Goal: Transaction & Acquisition: Purchase product/service

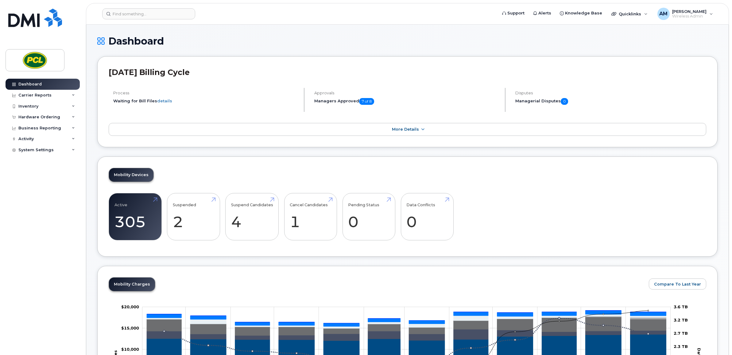
drag, startPoint x: 239, startPoint y: 20, endPoint x: 182, endPoint y: 25, distance: 58.0
click at [239, 20] on header "Support Alerts Knowledge Base Quicklinks Suspend / Cancel Device Change SIM Car…" at bounding box center [407, 13] width 643 height 21
click at [133, 14] on input at bounding box center [148, 13] width 93 height 11
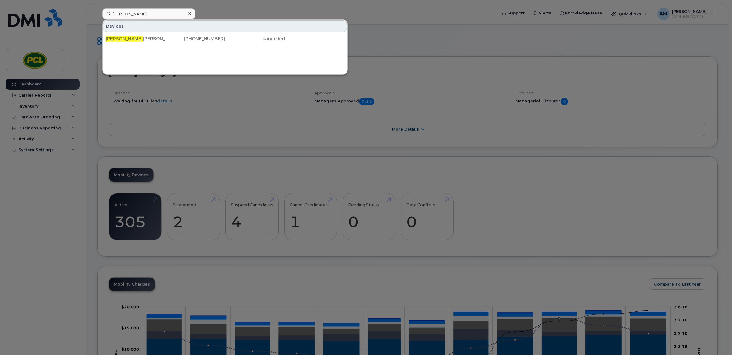
click at [278, 7] on div at bounding box center [366, 177] width 732 height 355
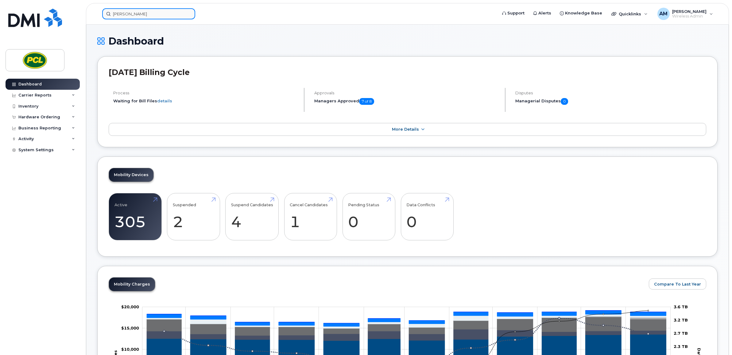
click at [181, 14] on input "graham" at bounding box center [148, 13] width 93 height 11
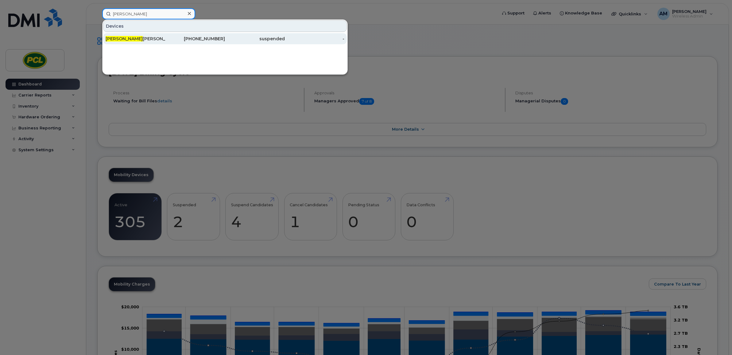
type input "theresa"
click at [169, 40] on div "587-982-9558" at bounding box center [195, 39] width 60 height 6
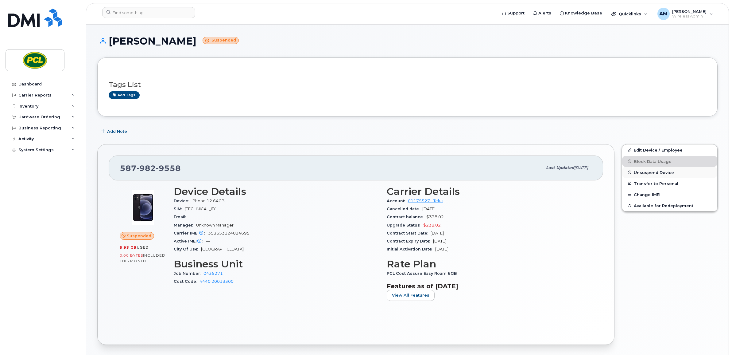
click at [666, 170] on span "Unsuspend Device" at bounding box center [654, 172] width 40 height 5
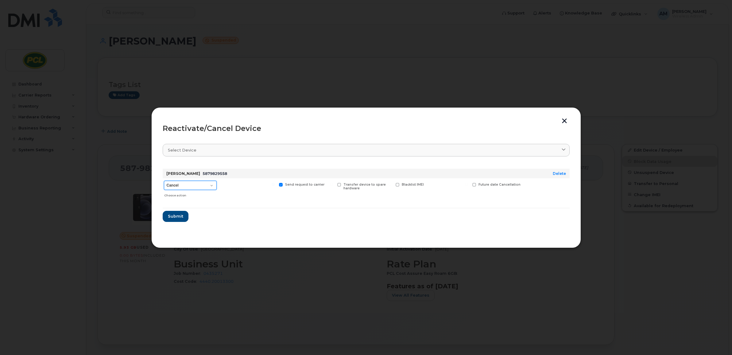
click at [209, 185] on select "Cancel Reactivate" at bounding box center [190, 185] width 53 height 9
select select "[object Object]"
click at [164, 181] on select "Cancel Reactivate" at bounding box center [190, 185] width 53 height 9
click at [282, 184] on span at bounding box center [281, 185] width 4 height 4
click at [275, 184] on input "Send request to carrier" at bounding box center [273, 184] width 3 height 3
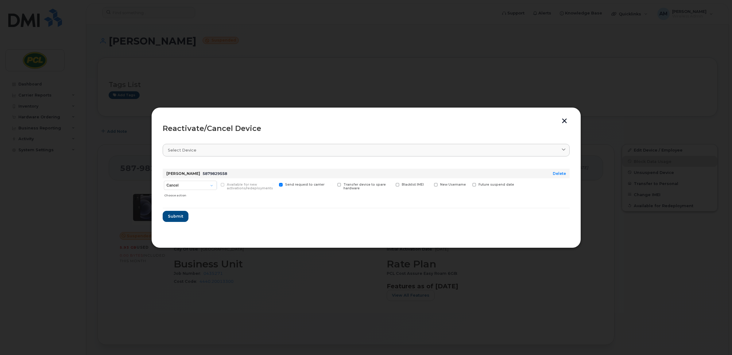
checkbox input "false"
click at [403, 207] on form "Theresa Scott 5879829558 Delete Cancel Reactivate Choose action Available for n…" at bounding box center [366, 193] width 407 height 58
click at [173, 216] on span "Submit" at bounding box center [175, 216] width 15 height 6
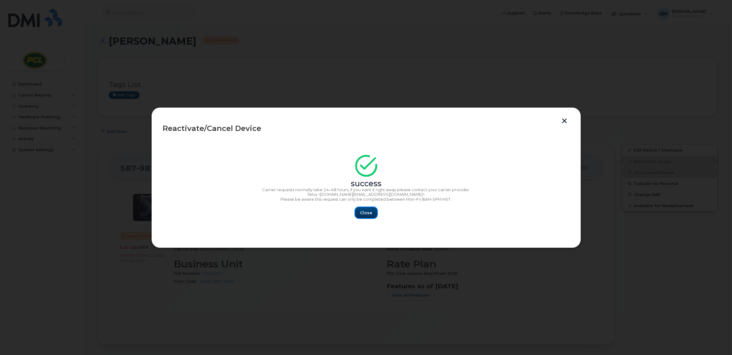
click at [365, 211] on span "Close" at bounding box center [366, 213] width 12 height 6
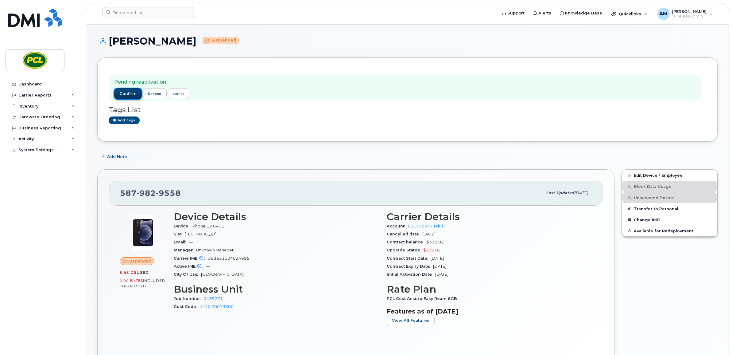
click at [126, 88] on button "confirm" at bounding box center [128, 93] width 28 height 11
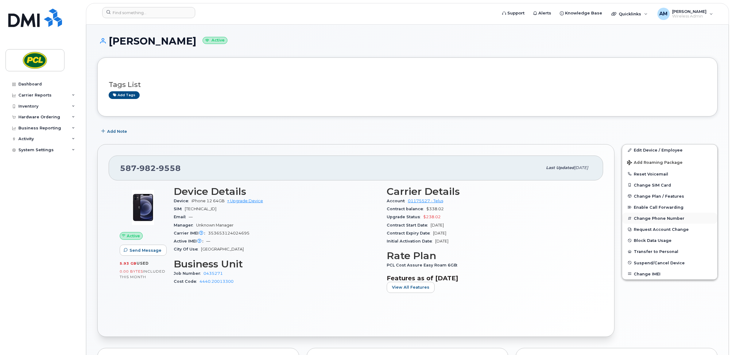
click at [361, 154] on button "Change Phone Number" at bounding box center [669, 217] width 95 height 11
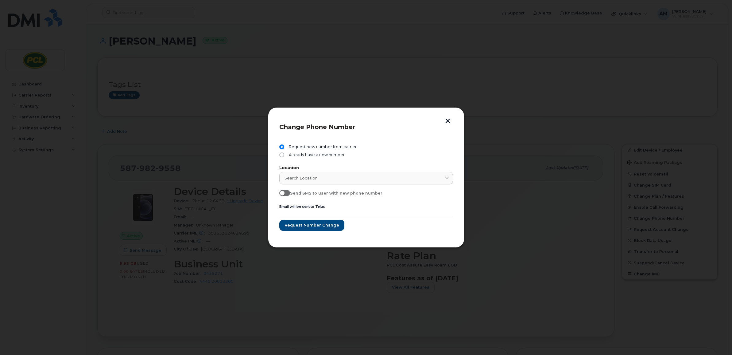
click at [361, 154] on div "Already have a new number" at bounding box center [448, 178] width 0 height 0
click at [298, 154] on span "Already have a new number" at bounding box center [316, 154] width 58 height 5
click at [284, 154] on input "Already have a new number" at bounding box center [281, 154] width 5 height 5
radio input "true"
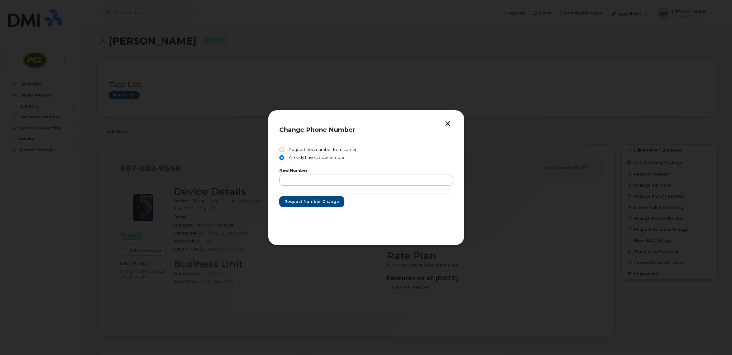
click at [295, 154] on div "New Number" at bounding box center [366, 177] width 174 height 17
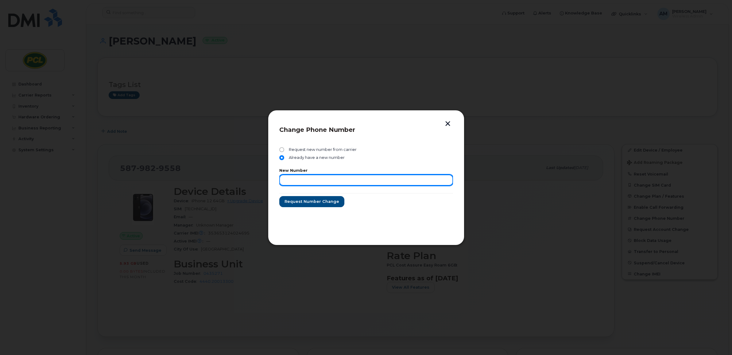
click at [294, 154] on input "text" at bounding box center [366, 179] width 174 height 11
click at [345, 154] on input "text" at bounding box center [366, 179] width 174 height 11
paste input "403-510-4391"
type input "403-510-4391"
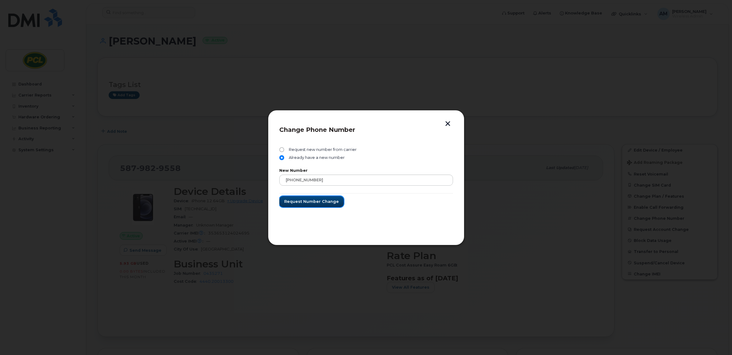
click at [301, 154] on span "Request number change" at bounding box center [311, 201] width 55 height 6
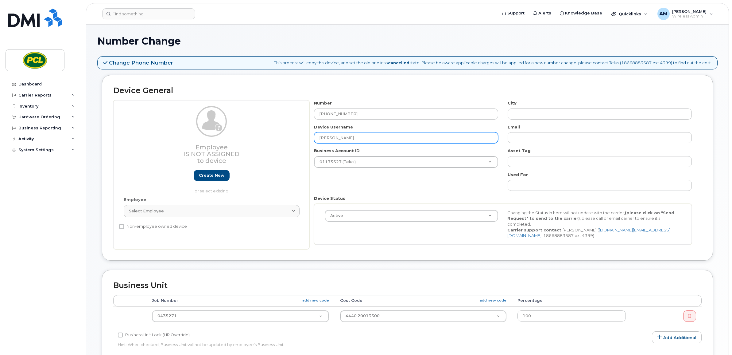
drag, startPoint x: 358, startPoint y: 138, endPoint x: 282, endPoint y: 141, distance: 76.8
click at [282, 141] on div "Employee Is not assigned to device Create new or select existing Employee Selec…" at bounding box center [407, 174] width 589 height 149
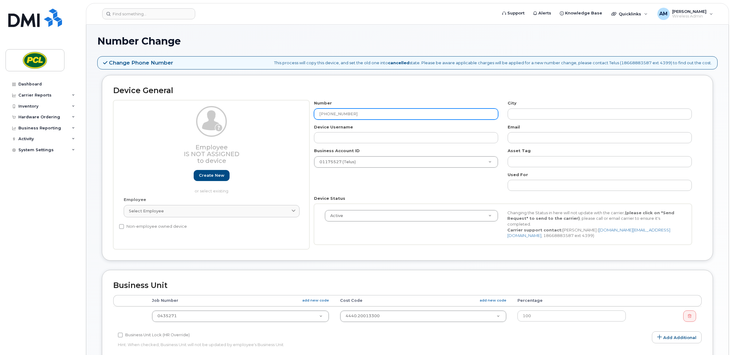
click at [339, 115] on input "403-510-4391" at bounding box center [406, 113] width 184 height 11
type input "403-510-391"
type input "?"
click at [328, 115] on input "403-5104391" at bounding box center [406, 113] width 184 height 11
type input "4035104391"
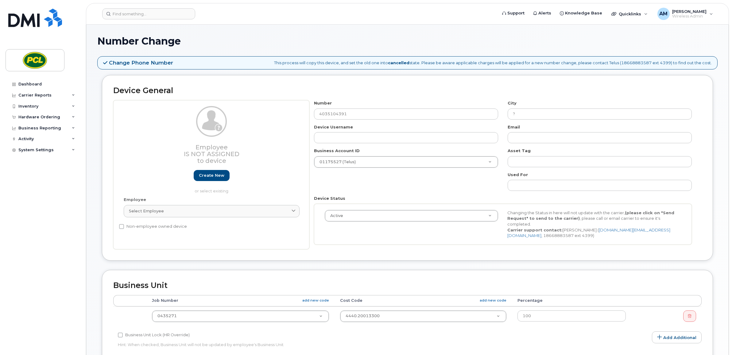
click at [333, 129] on label "Device Username" at bounding box center [333, 127] width 39 height 6
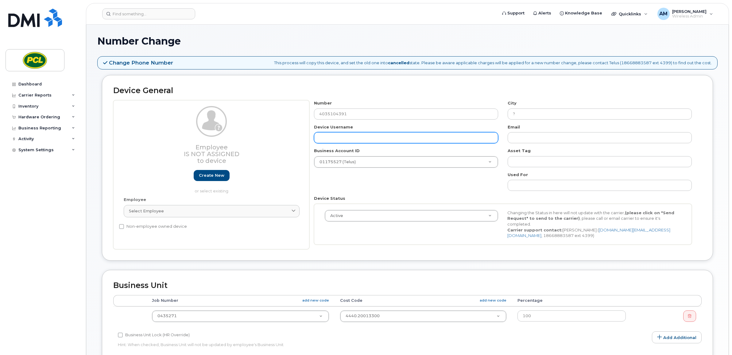
type input "Calgary"
click at [335, 134] on input "text" at bounding box center [406, 137] width 184 height 11
type input "[PERSON_NAME] St. [PERSON_NAME]"
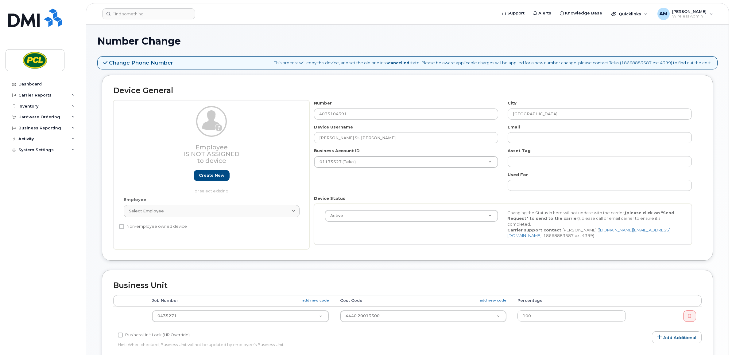
click at [362, 192] on div "Number 4035104391 City Calgary Device Username Graham St. John Email Business A…" at bounding box center [502, 174] width 387 height 149
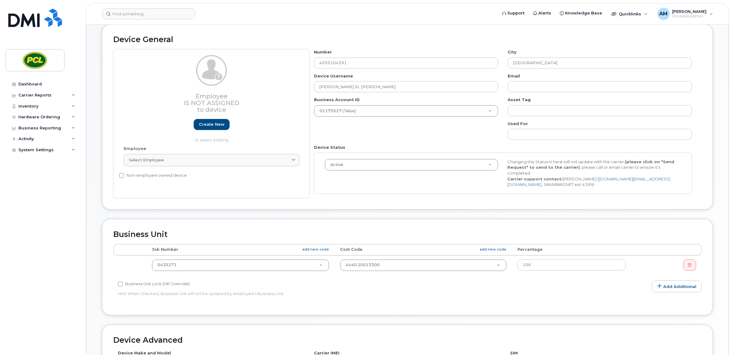
scroll to position [77, 0]
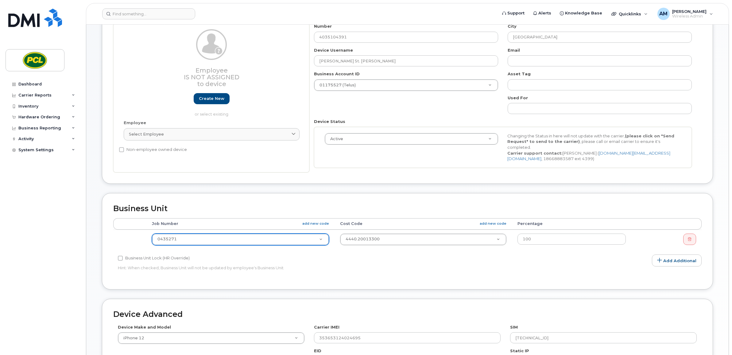
drag, startPoint x: 191, startPoint y: 236, endPoint x: 191, endPoint y: 242, distance: 5.8
paste input "0400553"
type input "0400553"
type input "2207705"
click at [384, 248] on input "text" at bounding box center [423, 248] width 156 height 9
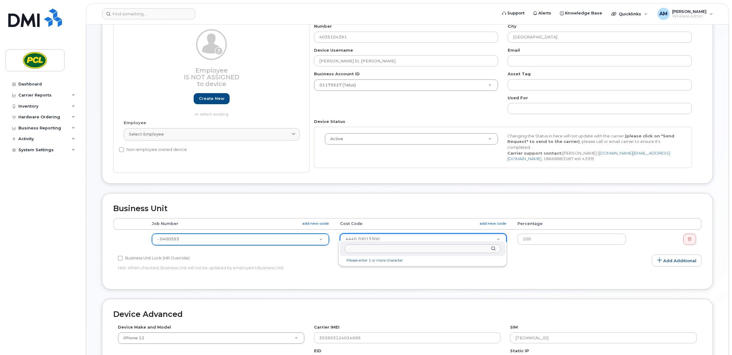
paste input "4440.10013310"
type input "4440.10013310"
type input "7321"
click at [379, 265] on p "Hint: When checked, Business Unit will not be updated by employee's Business Un…" at bounding box center [309, 268] width 383 height 6
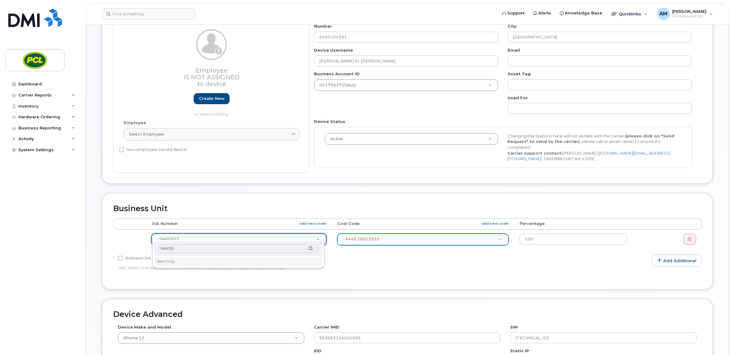
type input "0400553"
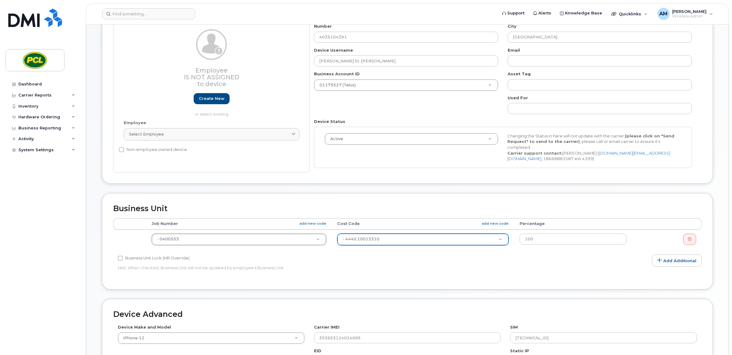
click at [462, 269] on div "Accounting Categories Rules Accounting categories percentages must add up to 10…" at bounding box center [407, 248] width 589 height 60
type input "4440.10013310"
click at [384, 266] on div "Business Unit Lock (HR Override) Hint: When checked, Business Unit will not be …" at bounding box center [309, 263] width 392 height 19
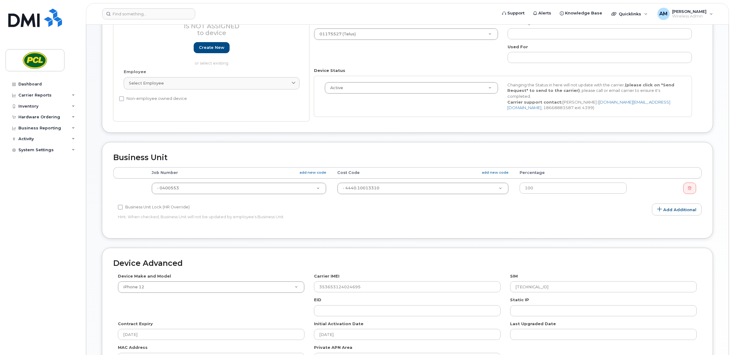
scroll to position [179, 0]
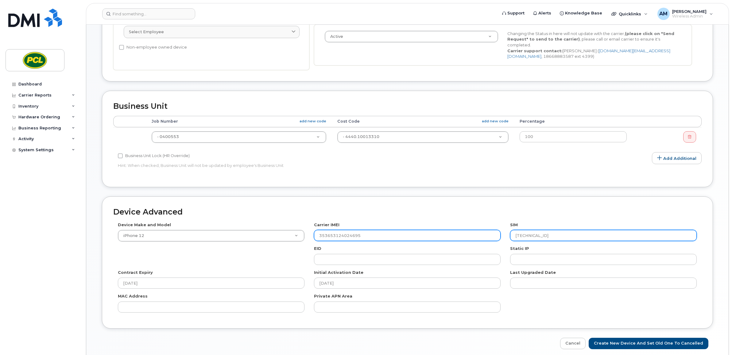
drag, startPoint x: 590, startPoint y: 231, endPoint x: 493, endPoint y: 235, distance: 97.1
click at [493, 235] on div "Device Make and Model iPhone 12 HUB Netgear Orbi Aircard E5836S Android LG G2 C…" at bounding box center [407, 269] width 589 height 95
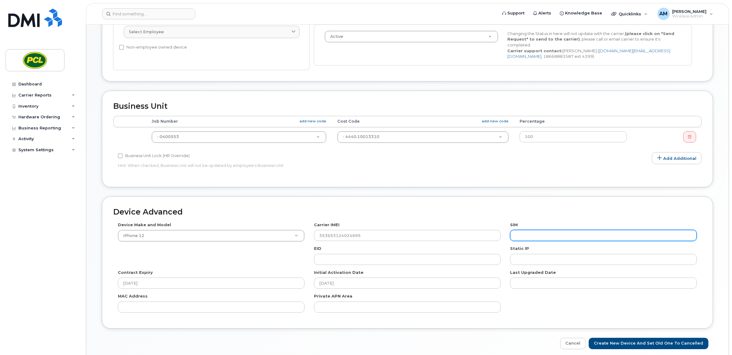
click at [552, 234] on input "text" at bounding box center [603, 235] width 187 height 11
paste input "8912230200211789306"
type input "8912230200211789306"
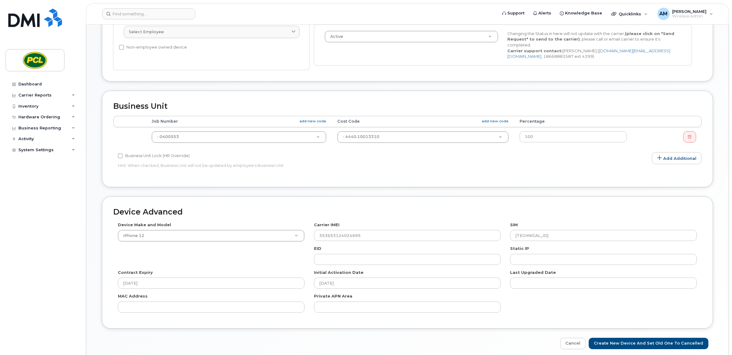
click at [584, 208] on h2 "Device Advanced" at bounding box center [407, 212] width 589 height 9
click at [636, 337] on input "Create New Device and set old one to Cancelled" at bounding box center [649, 342] width 120 height 11
type input "Saving..."
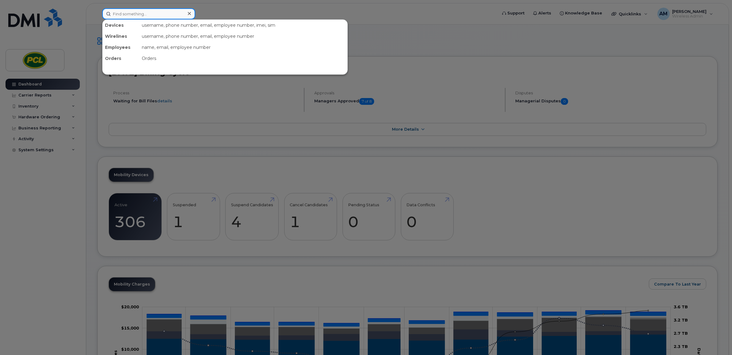
click at [145, 15] on input at bounding box center [148, 13] width 93 height 11
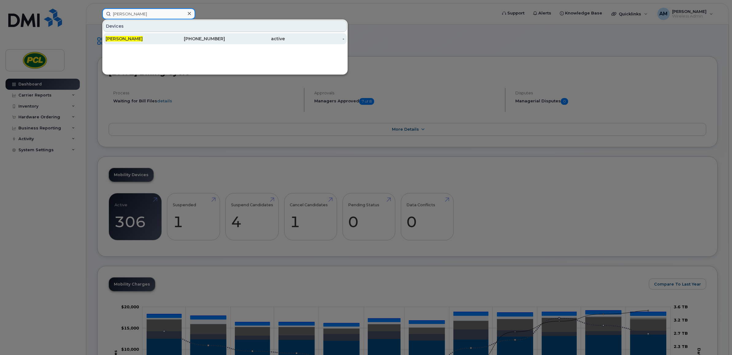
type input "michael roy"
click at [145, 41] on div "Michael Roy" at bounding box center [136, 39] width 60 height 6
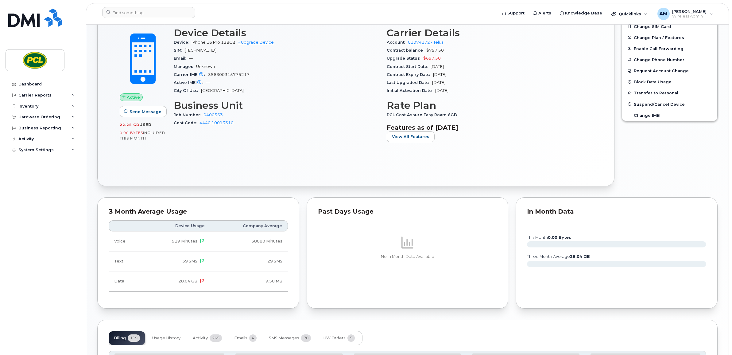
scroll to position [82, 0]
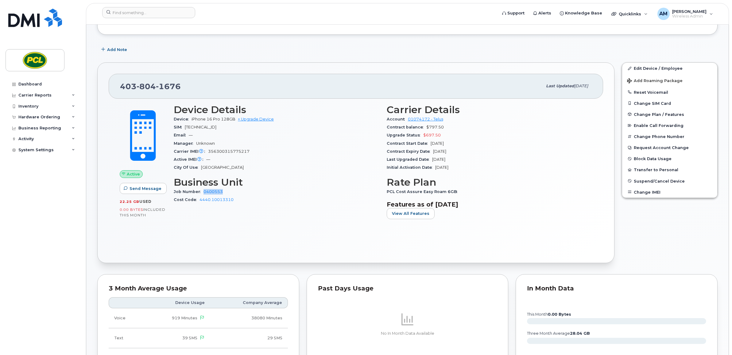
drag, startPoint x: 226, startPoint y: 192, endPoint x: 204, endPoint y: 194, distance: 22.2
click at [204, 194] on div "Job Number 0400553" at bounding box center [277, 192] width 206 height 8
copy link "0400553"
drag, startPoint x: 242, startPoint y: 201, endPoint x: 199, endPoint y: 204, distance: 43.4
click at [199, 204] on div "Cost Code 4440.10013310" at bounding box center [277, 200] width 206 height 8
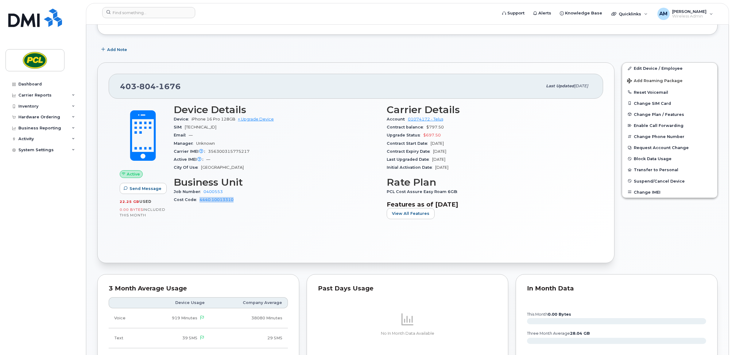
copy link "4440.10013310"
click at [214, 257] on div "403 804 1676 Last updated Jun 16, 2025 Active Send Message 22.25 GB  used 0.00 …" at bounding box center [355, 162] width 517 height 200
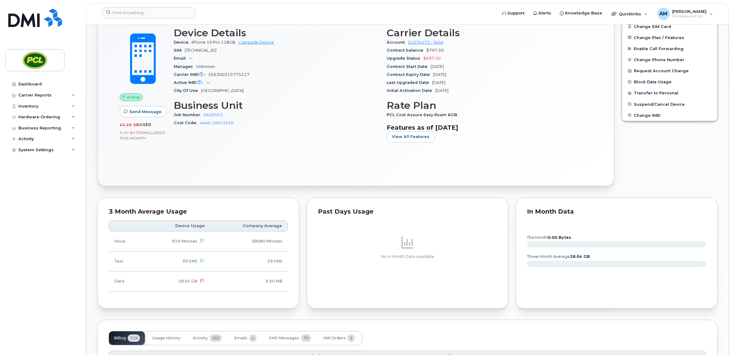
scroll to position [184, 0]
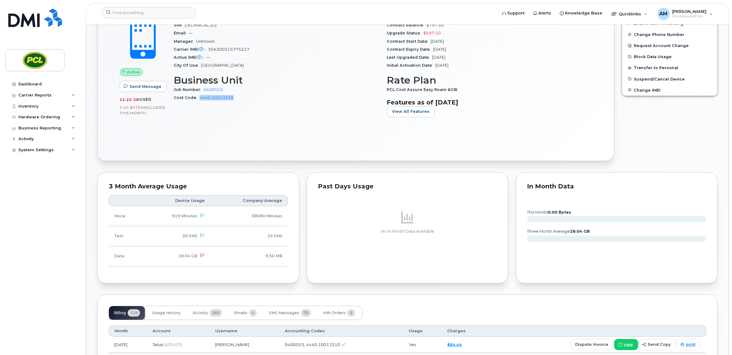
drag, startPoint x: 240, startPoint y: 100, endPoint x: 200, endPoint y: 101, distance: 40.2
click at [200, 101] on div "Cost Code 4440.10013310" at bounding box center [277, 98] width 206 height 8
copy link "4440.10013310"
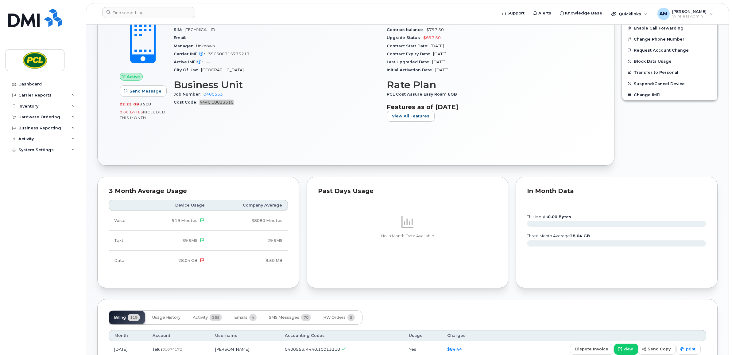
scroll to position [307, 0]
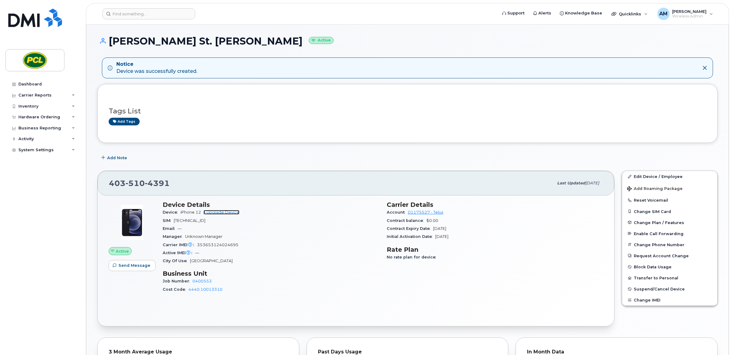
click at [217, 213] on link "+ Upgrade Device" at bounding box center [222, 212] width 36 height 5
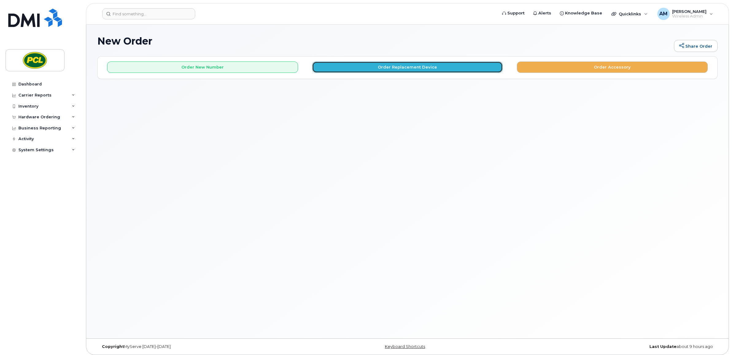
click at [353, 68] on button "Order Replacement Device" at bounding box center [407, 66] width 191 height 11
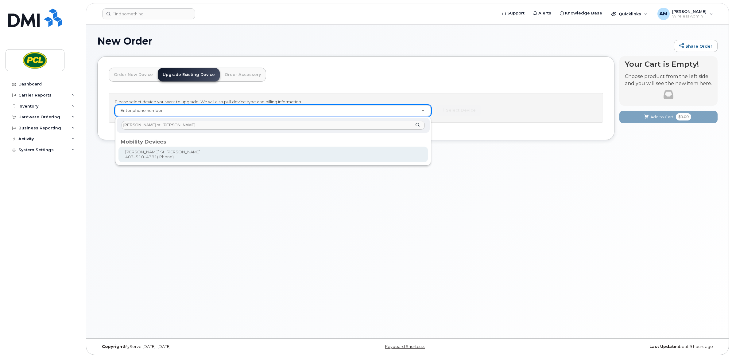
type input "graham st. jo"
type input "544861"
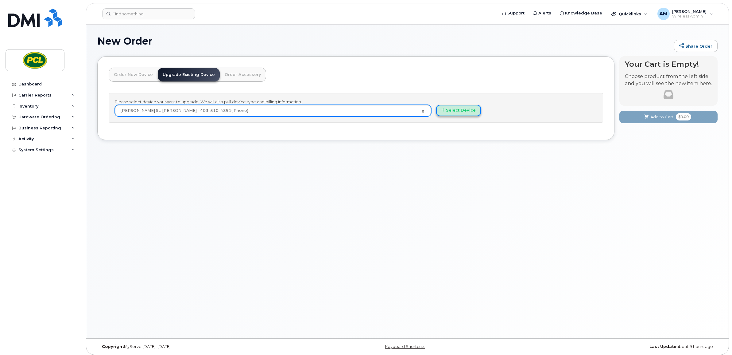
click at [458, 110] on button "Select Device" at bounding box center [458, 110] width 45 height 11
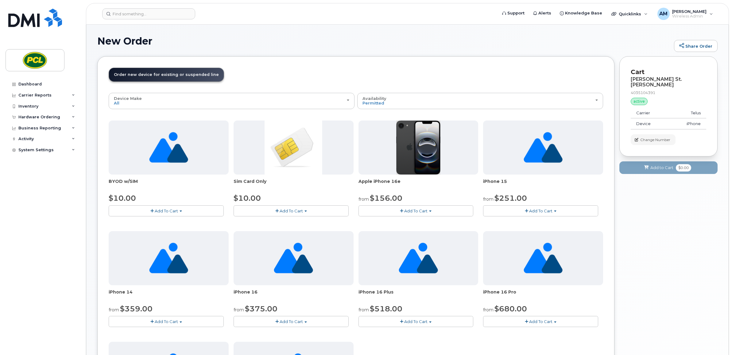
click at [414, 208] on button "Add To Cart" at bounding box center [416, 210] width 115 height 11
click at [412, 224] on link "$156.00 - 3 Year Term (128GB)" at bounding box center [397, 222] width 75 height 8
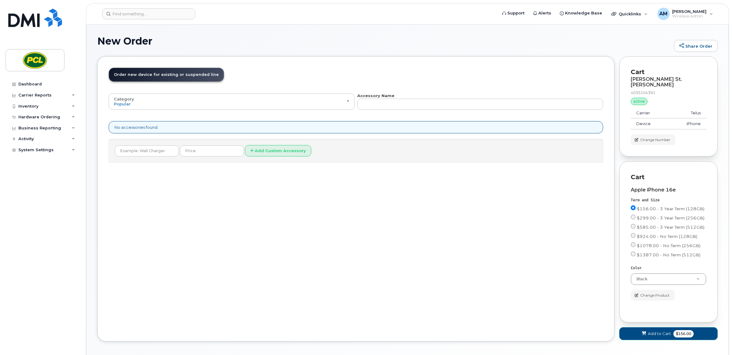
click at [669, 335] on button "Add to Cart $156.00" at bounding box center [669, 333] width 98 height 13
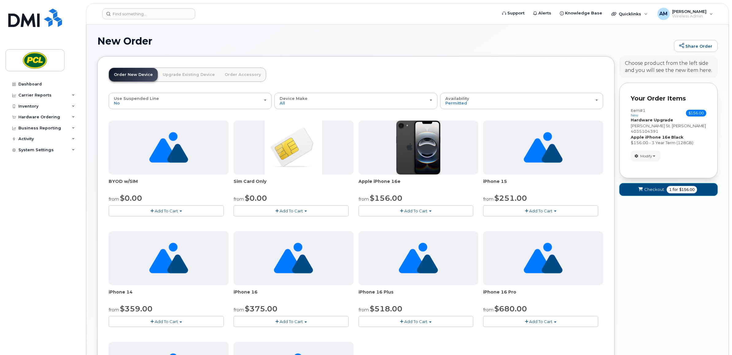
click at [661, 183] on button "Checkout 1 for $156.00" at bounding box center [669, 189] width 98 height 13
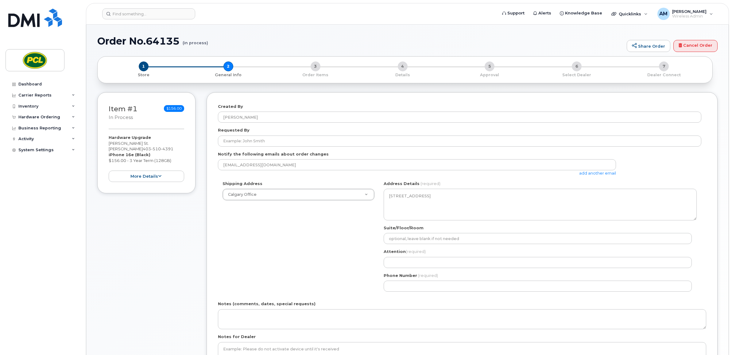
select select
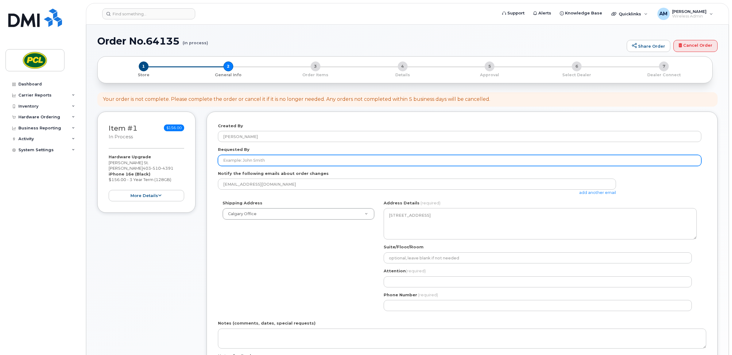
click at [285, 165] on input "Requested By" at bounding box center [460, 160] width 484 height 11
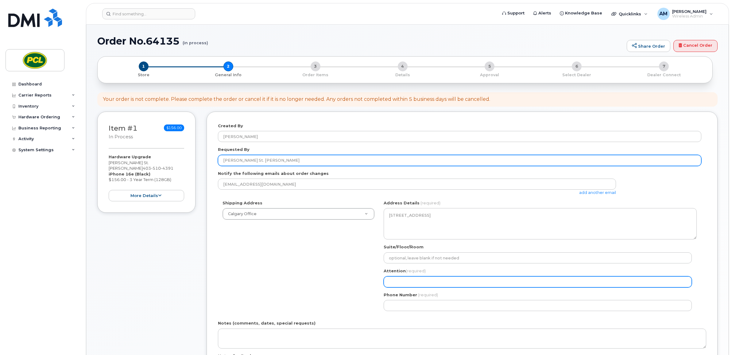
type input "[PERSON_NAME] St. [PERSON_NAME]"
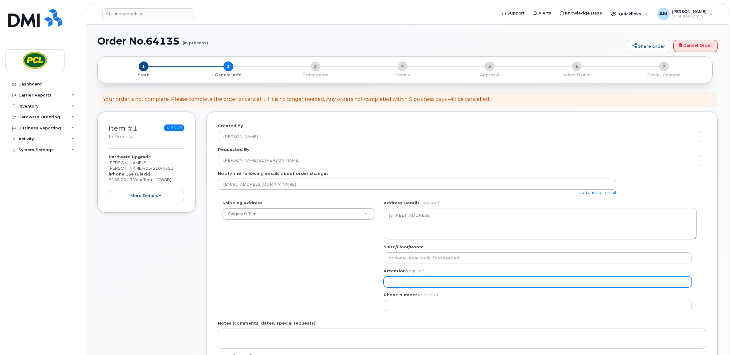
click at [413, 278] on input "Attention (required)" at bounding box center [538, 281] width 308 height 11
select select
type input "A"
select select
type input "Aj"
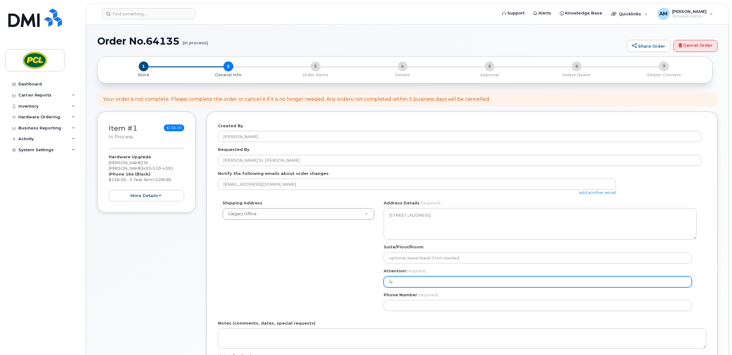
select select
type input "Aja"
select select
type input "Ajay"
select select
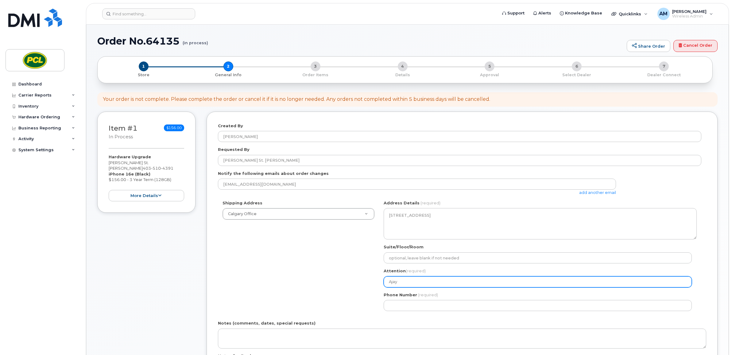
type input "Ajay M"
select select
type input "Ajay Me"
select select
type input "Ajay Mee"
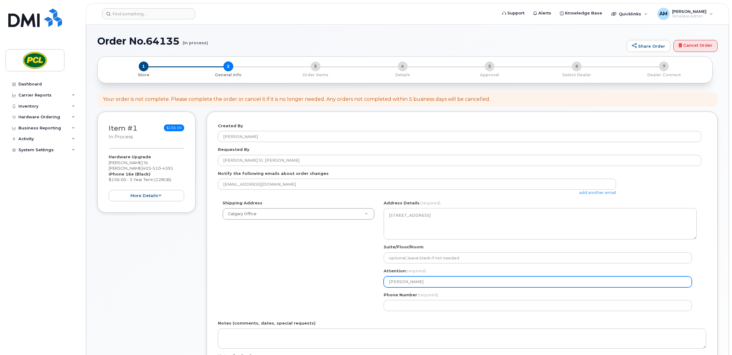
select select
type input "Ajay Meen"
select select
type input "[PERSON_NAME]"
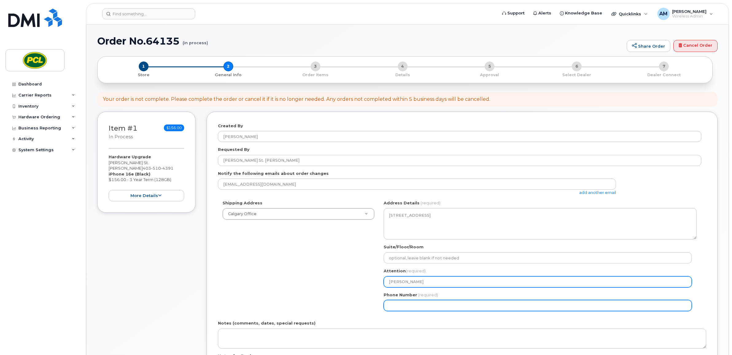
select select
type input "587917152"
select select
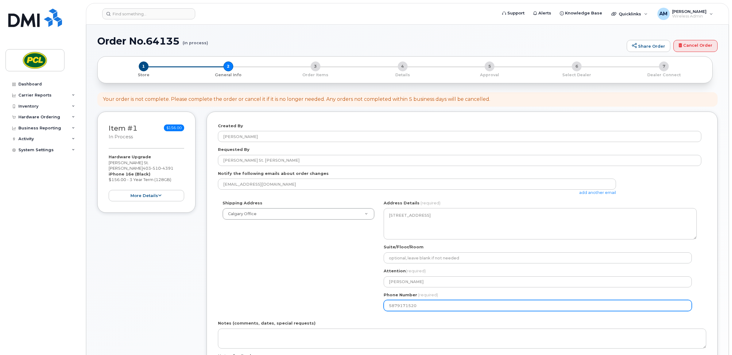
scroll to position [128, 0]
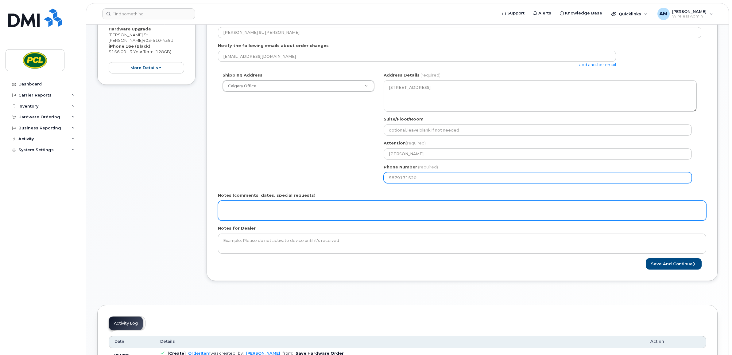
type input "5879171520"
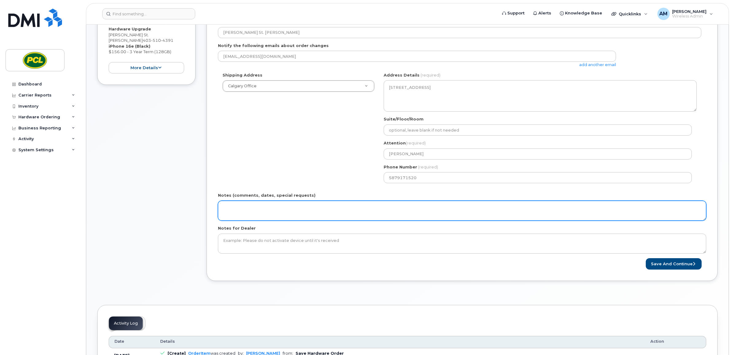
click at [361, 217] on textarea "Notes (comments, dates, special requests)" at bounding box center [462, 210] width 488 height 20
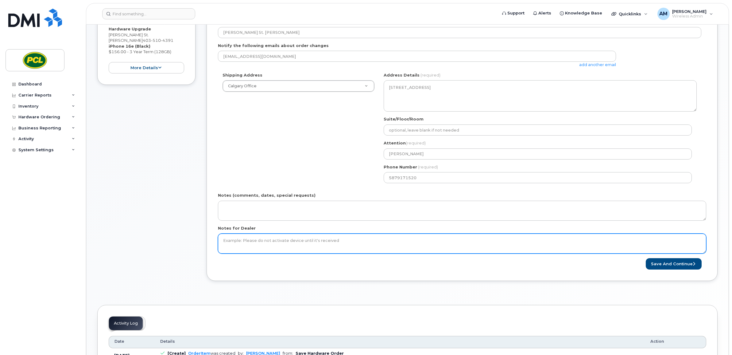
click at [289, 240] on textarea "Notes for Dealer" at bounding box center [462, 243] width 488 height 20
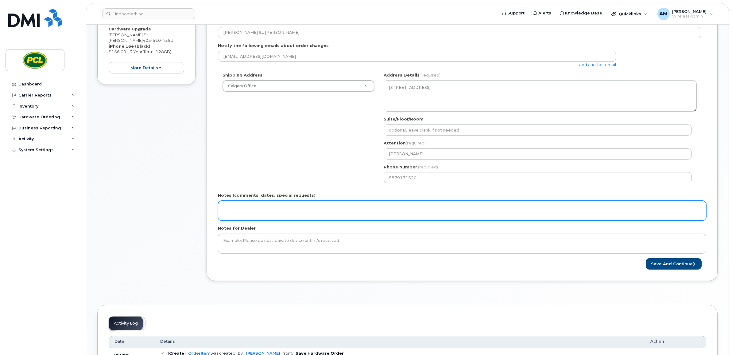
click at [302, 219] on textarea "Notes (comments, dates, special requests)" at bounding box center [462, 210] width 488 height 20
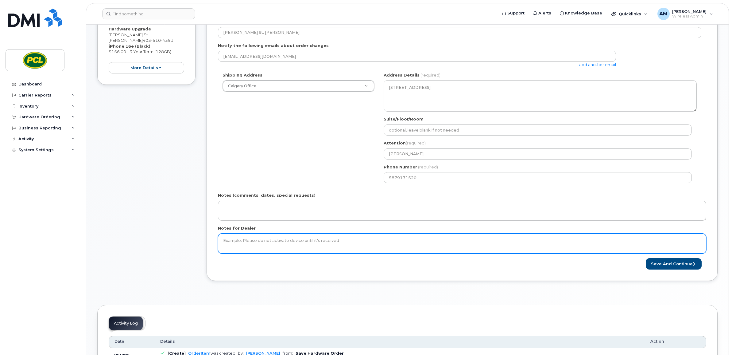
click at [292, 247] on textarea "Notes for Dealer" at bounding box center [462, 243] width 488 height 20
type textarea "Rugged Commuter case + Screen protector"
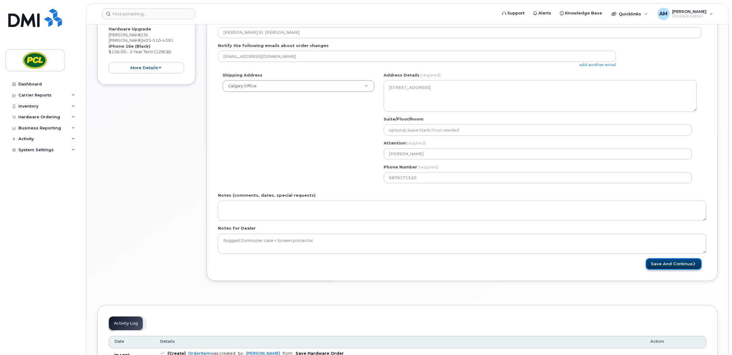
click at [666, 261] on button "Save and Continue" at bounding box center [674, 263] width 56 height 11
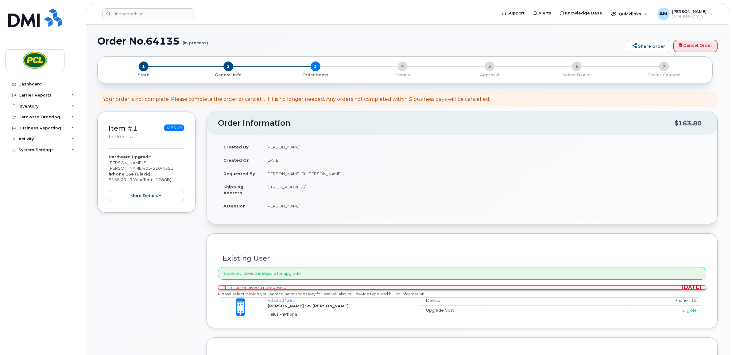
scroll to position [102, 0]
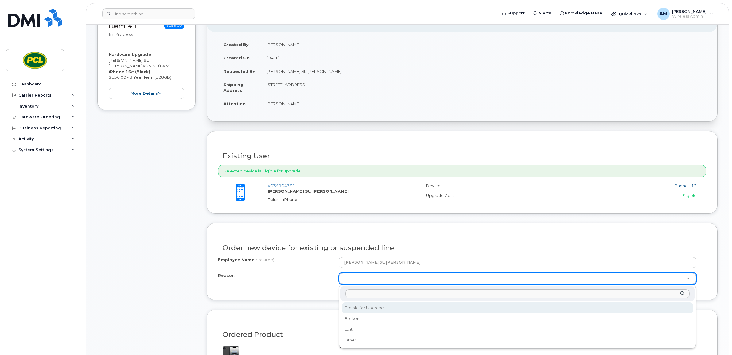
select select "eligible_for_upgrade"
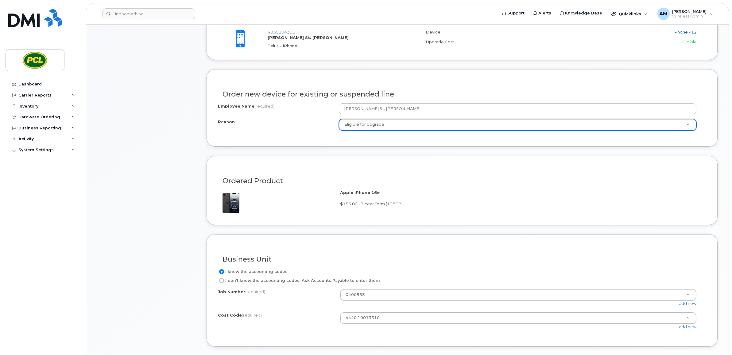
scroll to position [281, 0]
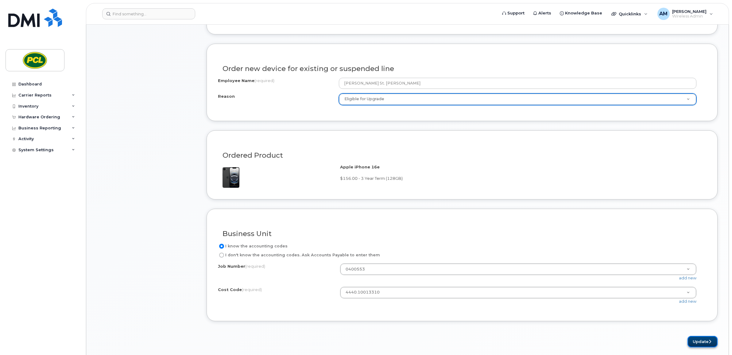
click at [697, 342] on button "Update" at bounding box center [703, 341] width 30 height 11
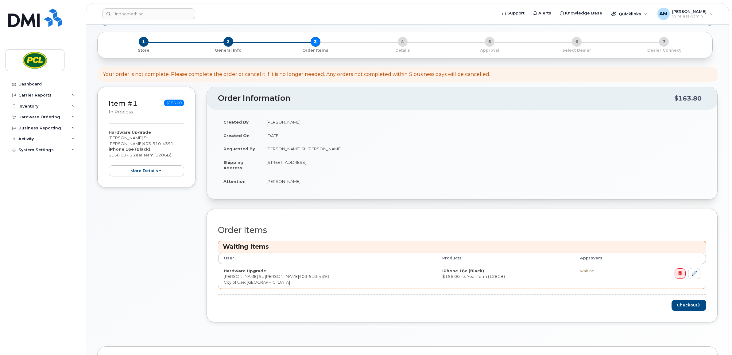
scroll to position [154, 0]
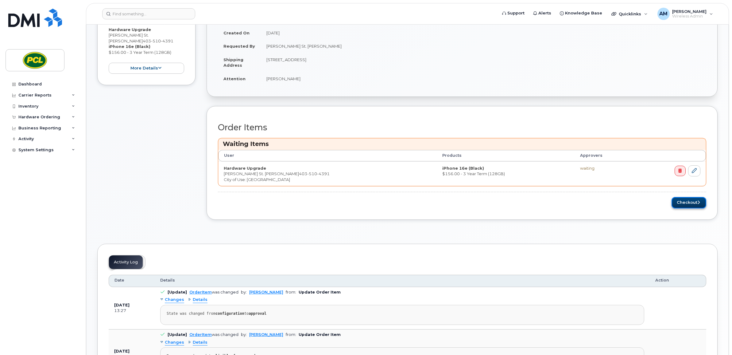
click at [685, 204] on button "Checkout" at bounding box center [689, 202] width 35 height 11
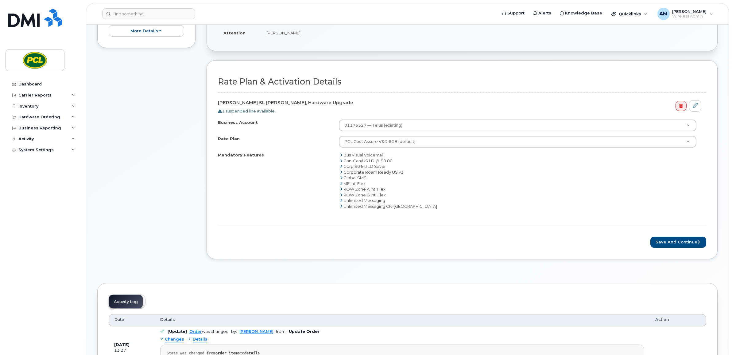
scroll to position [256, 0]
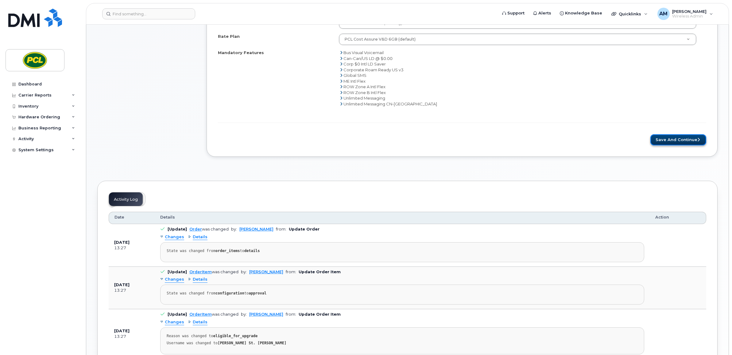
click at [692, 143] on button "Save and Continue" at bounding box center [679, 139] width 56 height 11
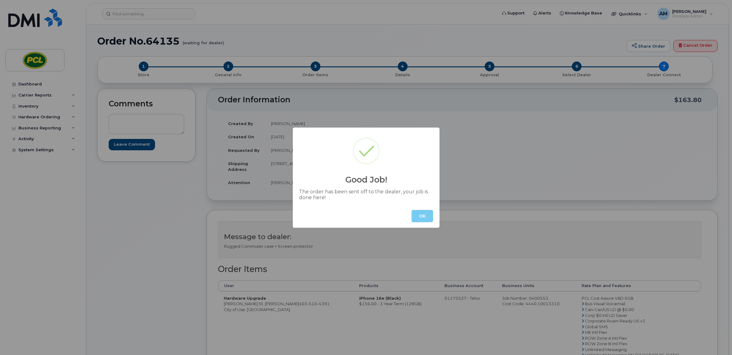
click at [414, 210] on button "OK" at bounding box center [422, 216] width 21 height 12
